Goal: Task Accomplishment & Management: Manage account settings

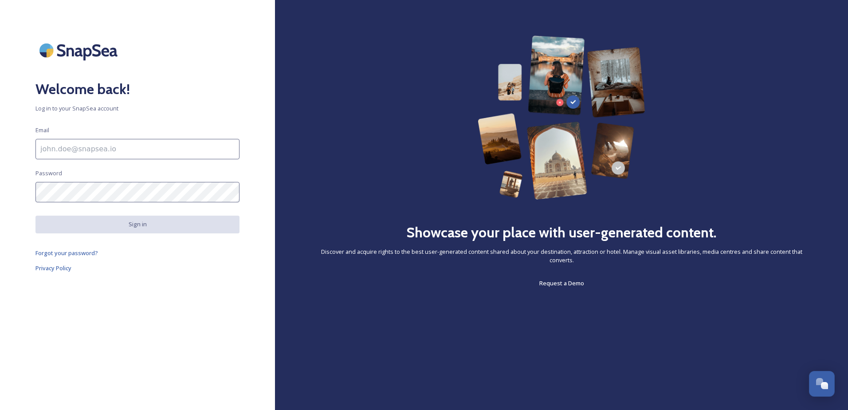
click at [158, 156] on input at bounding box center [137, 149] width 204 height 20
type input "[PERSON_NAME][EMAIL_ADDRESS][PERSON_NAME][DOMAIN_NAME]"
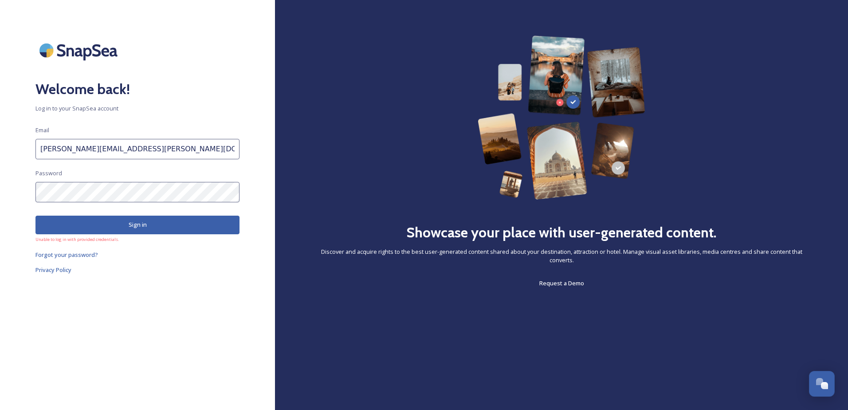
click at [33, 194] on div "Welcome back! Log in to your SnapSea account Email [PERSON_NAME][EMAIL_ADDRESS]…" at bounding box center [137, 204] width 275 height 339
click at [16, 194] on div "Welcome back! Log in to your SnapSea account Email [PERSON_NAME][EMAIL_ADDRESS]…" at bounding box center [137, 204] width 275 height 339
click at [29, 194] on div "Welcome back! Log in to your SnapSea account Email [PERSON_NAME][EMAIL_ADDRESS]…" at bounding box center [137, 204] width 275 height 339
click at [59, 254] on span "Forgot your password?" at bounding box center [66, 255] width 63 height 8
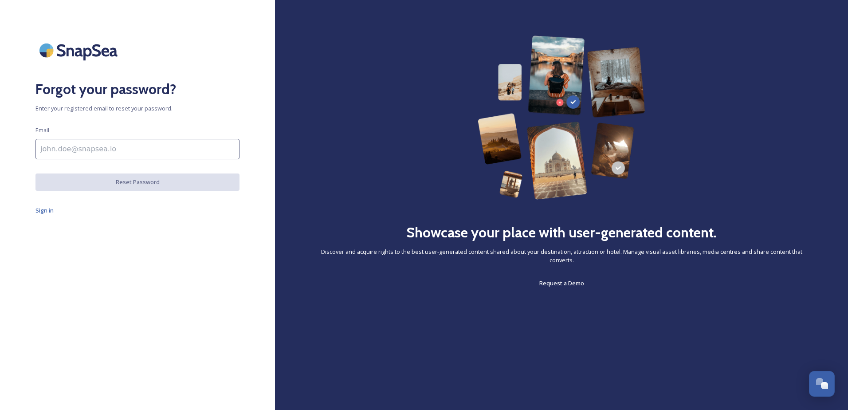
click at [145, 149] on input at bounding box center [137, 149] width 204 height 20
type input "[PERSON_NAME][EMAIL_ADDRESS][PERSON_NAME][DOMAIN_NAME]"
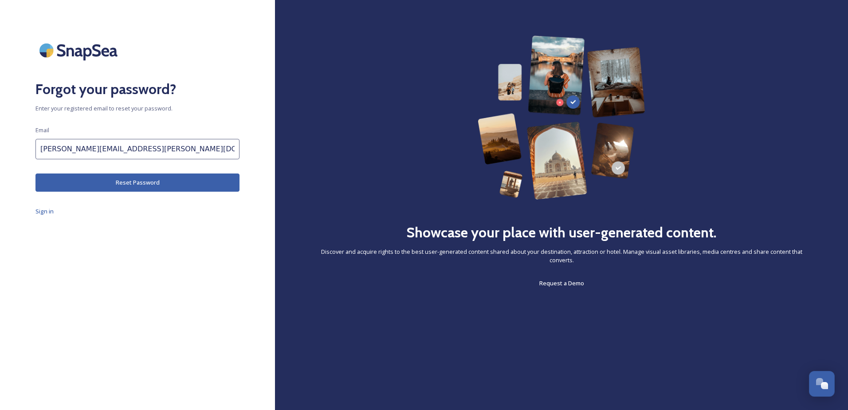
click at [138, 184] on button "Reset Password" at bounding box center [137, 182] width 204 height 18
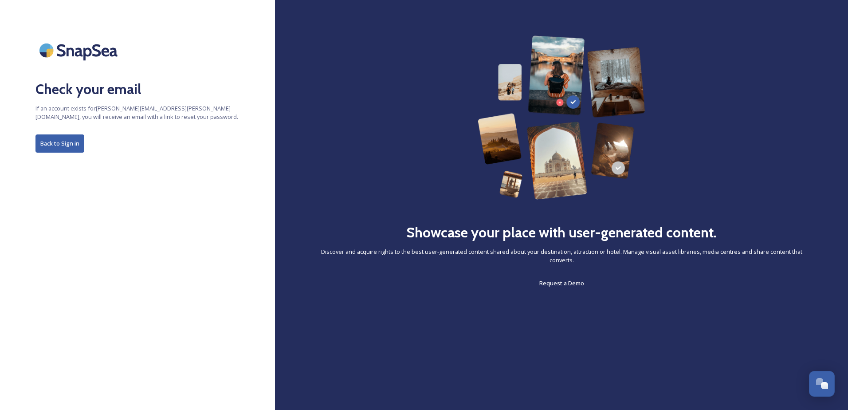
click at [61, 144] on button "Back to Sign in" at bounding box center [59, 143] width 49 height 18
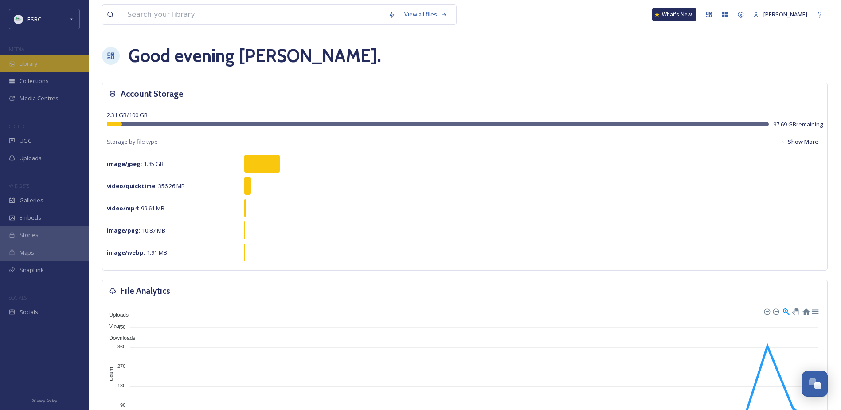
click at [35, 67] on span "Library" at bounding box center [29, 63] width 18 height 8
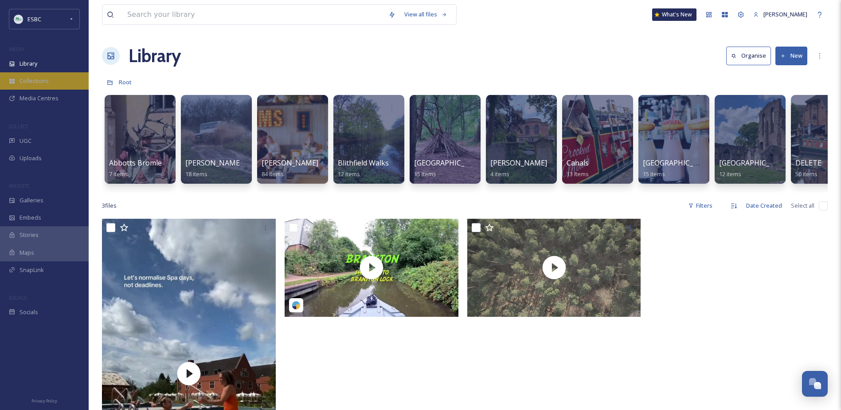
click at [33, 79] on span "Collections" at bounding box center [34, 81] width 29 height 8
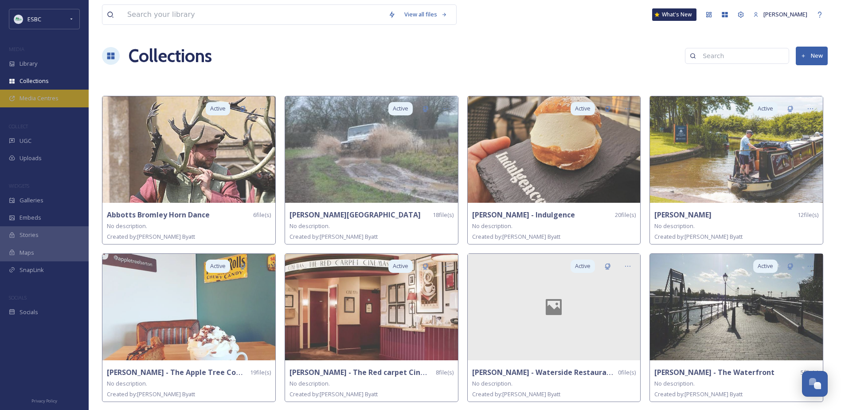
click at [35, 96] on span "Media Centres" at bounding box center [39, 98] width 39 height 8
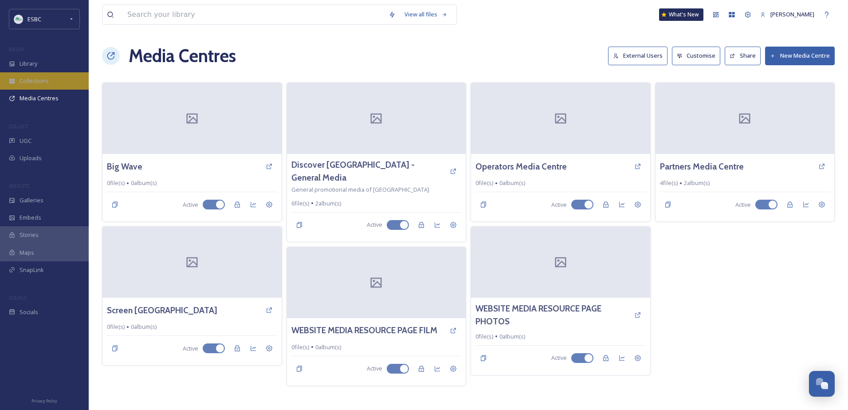
click at [34, 78] on span "Collections" at bounding box center [34, 81] width 29 height 8
